Goal: Task Accomplishment & Management: Complete application form

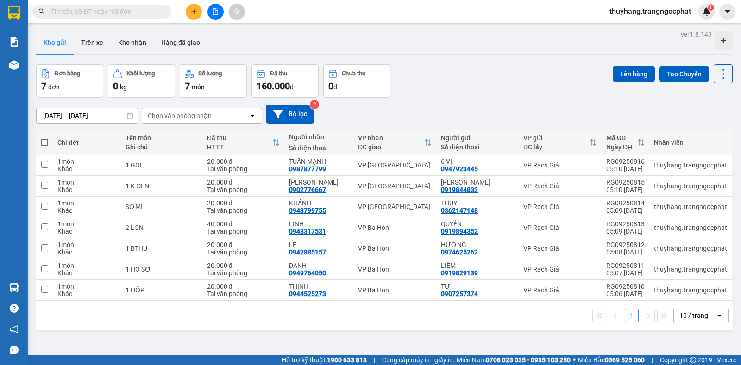
click at [191, 17] on button at bounding box center [194, 12] width 16 height 16
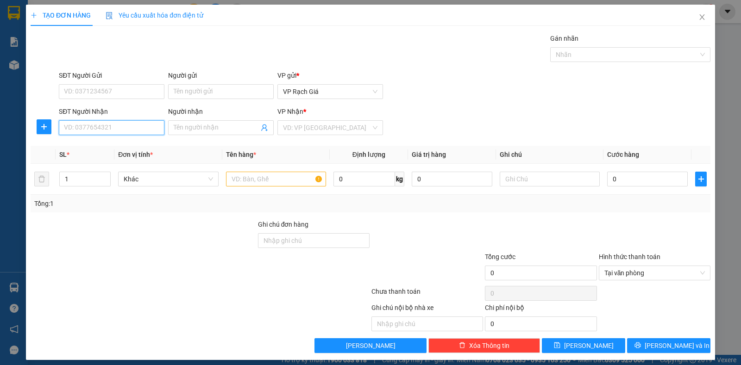
drag, startPoint x: 135, startPoint y: 129, endPoint x: 144, endPoint y: 109, distance: 21.9
click at [135, 128] on input "SĐT Người Nhận" at bounding box center [112, 127] width 106 height 15
type input "0969483490"
click at [193, 126] on input "Người nhận" at bounding box center [216, 128] width 85 height 10
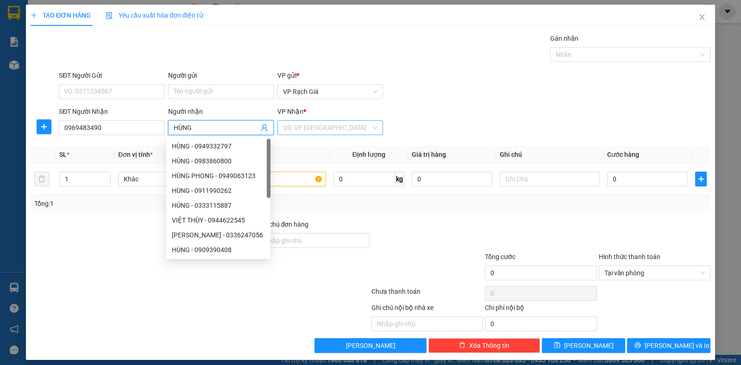
type input "HÙNG"
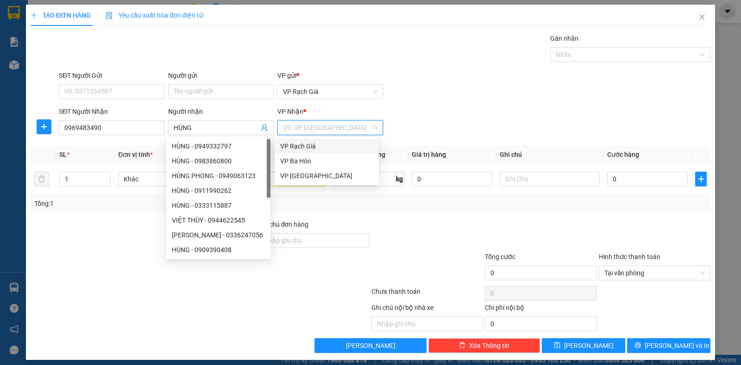
click at [285, 128] on input "search" at bounding box center [327, 128] width 88 height 14
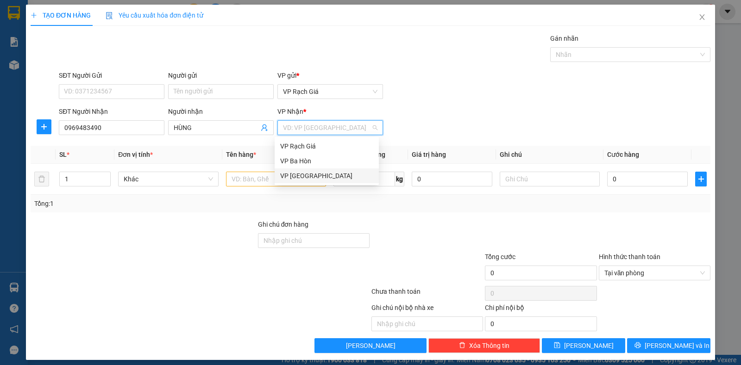
click at [295, 174] on div "VP [GEOGRAPHIC_DATA]" at bounding box center [326, 176] width 93 height 10
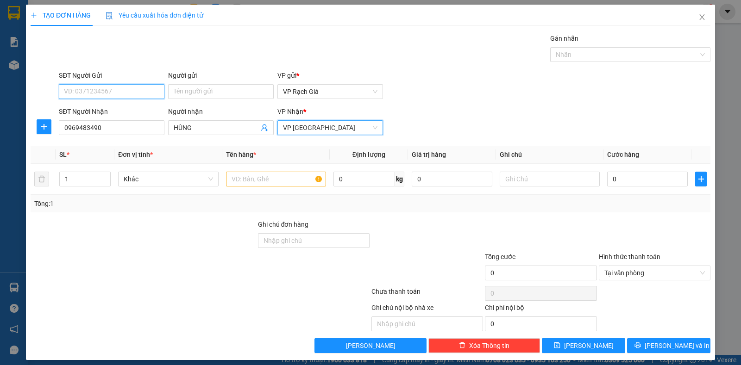
click at [129, 87] on input "SĐT Người Gửi" at bounding box center [112, 91] width 106 height 15
click at [127, 88] on input "SĐT Người Gửi" at bounding box center [112, 91] width 106 height 15
click at [252, 176] on input "text" at bounding box center [276, 179] width 100 height 15
type input "1 BỌC"
click at [124, 90] on input "SĐT Người Gửi" at bounding box center [112, 91] width 106 height 15
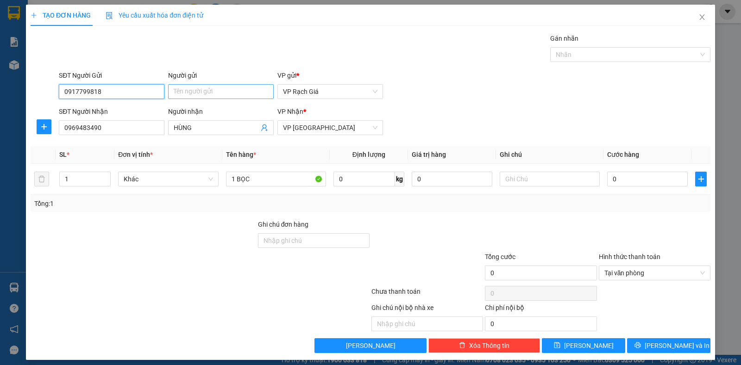
type input "0917799818"
click at [190, 87] on input "Người gửi" at bounding box center [221, 91] width 106 height 15
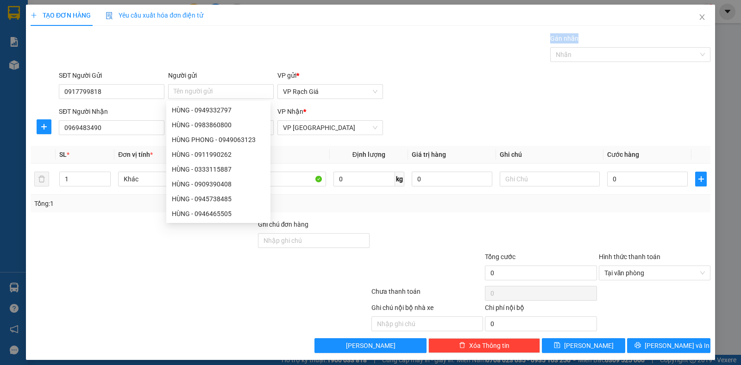
click at [251, 46] on div "Gán nhãn Nhãn" at bounding box center [384, 49] width 655 height 32
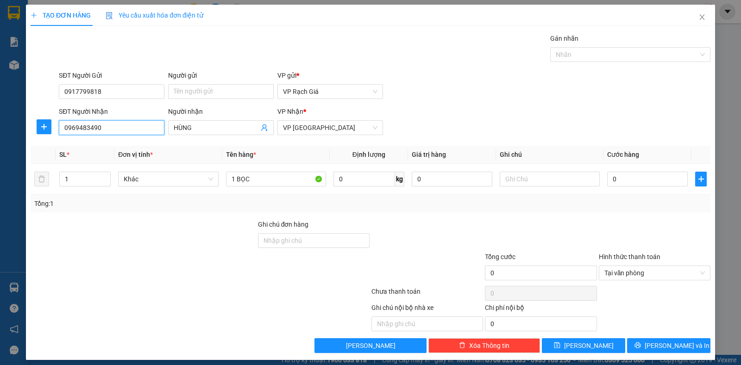
drag, startPoint x: 118, startPoint y: 130, endPoint x: 48, endPoint y: 137, distance: 71.1
click at [48, 137] on div "SĐT Người Nhận 0969483490 0969483490 Người nhận HÙNG VP Nhận * VP [GEOGRAPHIC_D…" at bounding box center [370, 122] width 681 height 32
drag, startPoint x: 62, startPoint y: 93, endPoint x: 111, endPoint y: 92, distance: 48.1
click at [111, 92] on input "0917799818" at bounding box center [112, 91] width 106 height 15
click at [95, 128] on input "SĐT Người Nhận" at bounding box center [112, 127] width 106 height 15
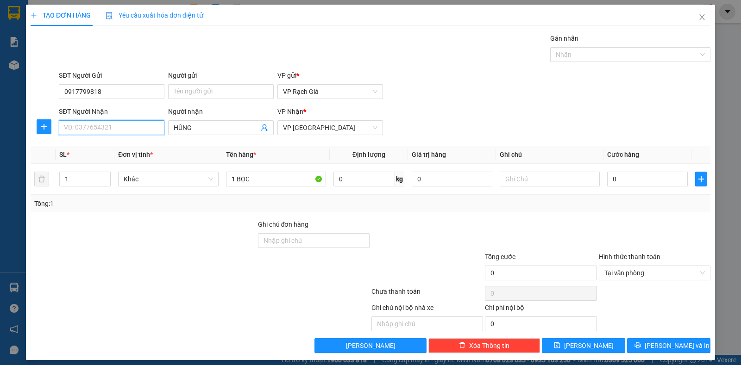
paste input "0917799818"
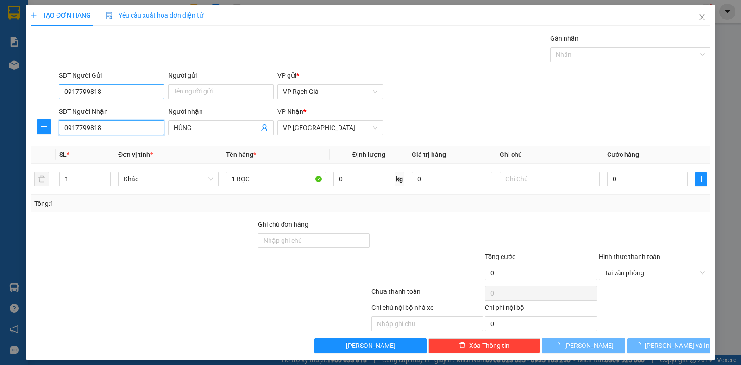
type input "0917799818"
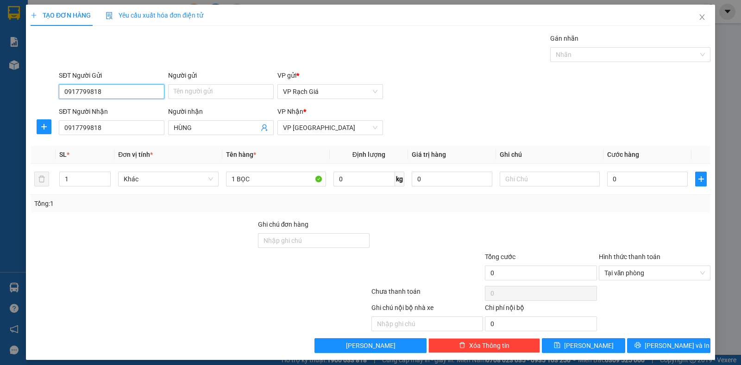
drag, startPoint x: 107, startPoint y: 92, endPoint x: 35, endPoint y: 94, distance: 71.8
click at [35, 94] on div "SĐT Người Gửi 0917799818 0917799818 Người gửi Tên người gửi VP gửi * VP [PERSON…" at bounding box center [370, 86] width 681 height 32
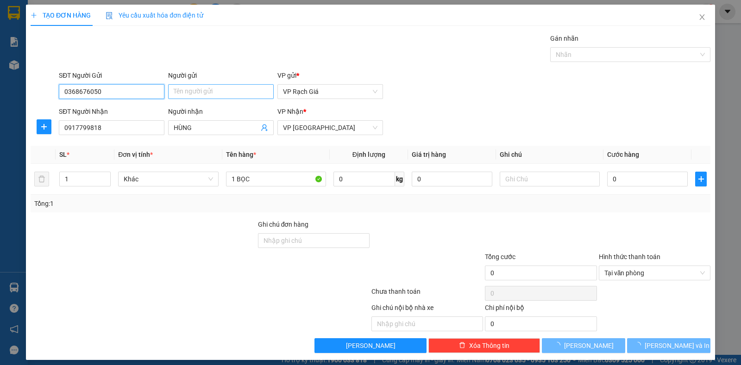
type input "0368676050"
click at [188, 91] on input "Người gửi" at bounding box center [221, 91] width 106 height 15
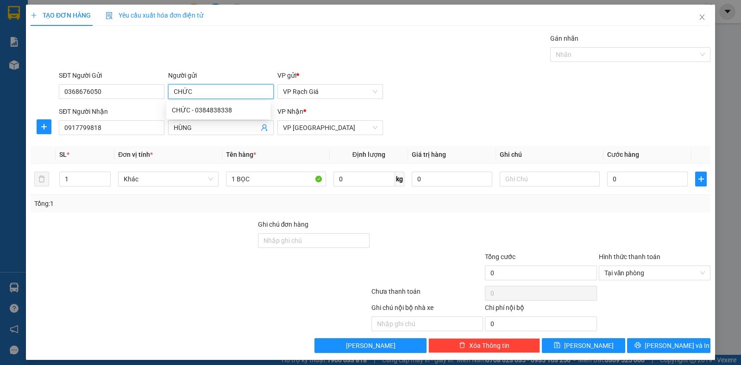
type input "CHỨC"
click at [492, 56] on div "Gán nhãn Nhãn" at bounding box center [384, 49] width 655 height 32
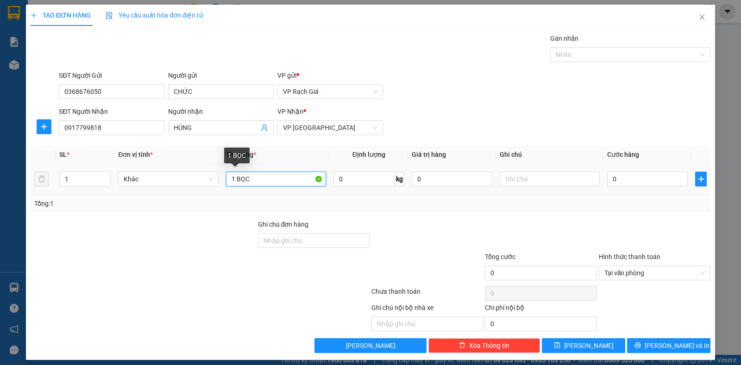
click at [276, 182] on input "1 BỌC" at bounding box center [276, 179] width 100 height 15
type input "1 BỌC ĐEN"
click at [632, 176] on input "0" at bounding box center [647, 179] width 81 height 15
type input "2"
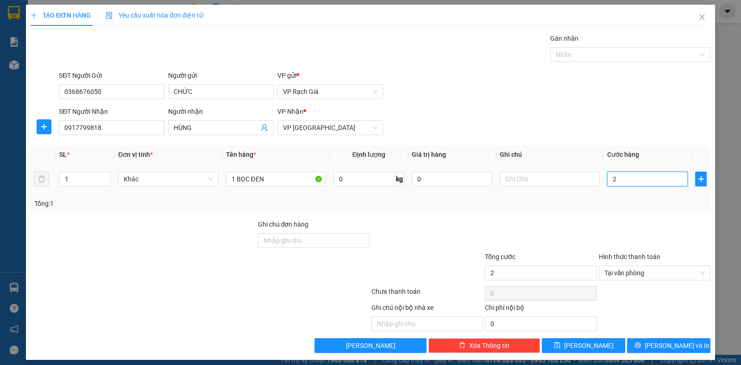
type input "20"
type input "200"
type input "2.000"
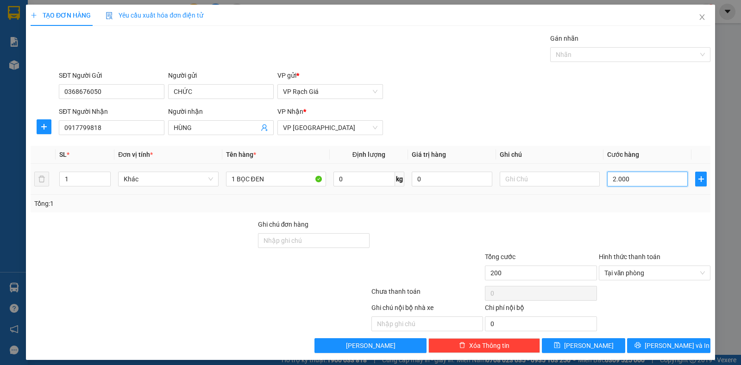
type input "2.000"
type input "20.000"
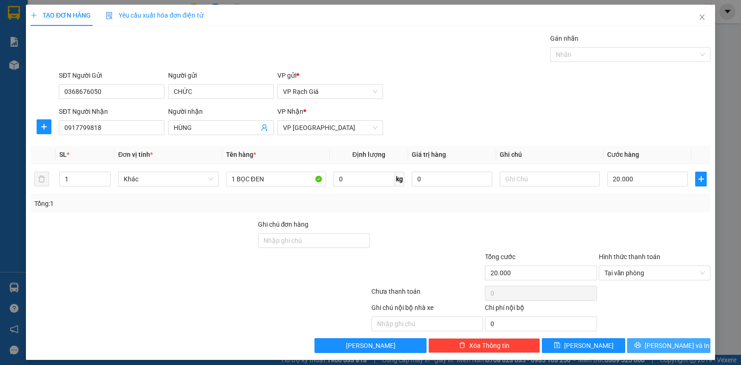
click at [659, 347] on span "[PERSON_NAME] và In" at bounding box center [676, 346] width 65 height 10
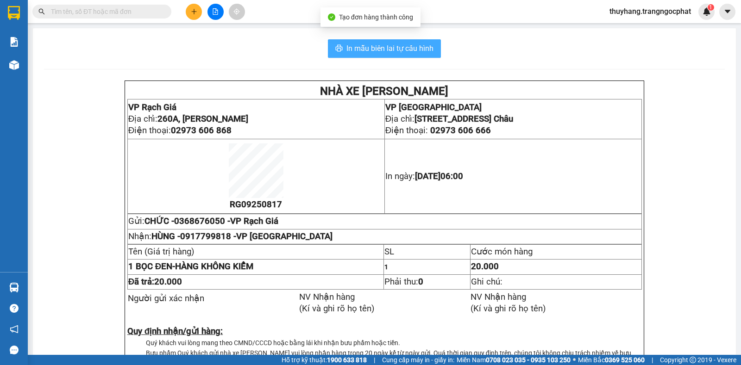
click at [415, 52] on span "In mẫu biên lai tự cấu hình" at bounding box center [389, 49] width 87 height 12
